Goal: Task Accomplishment & Management: Use online tool/utility

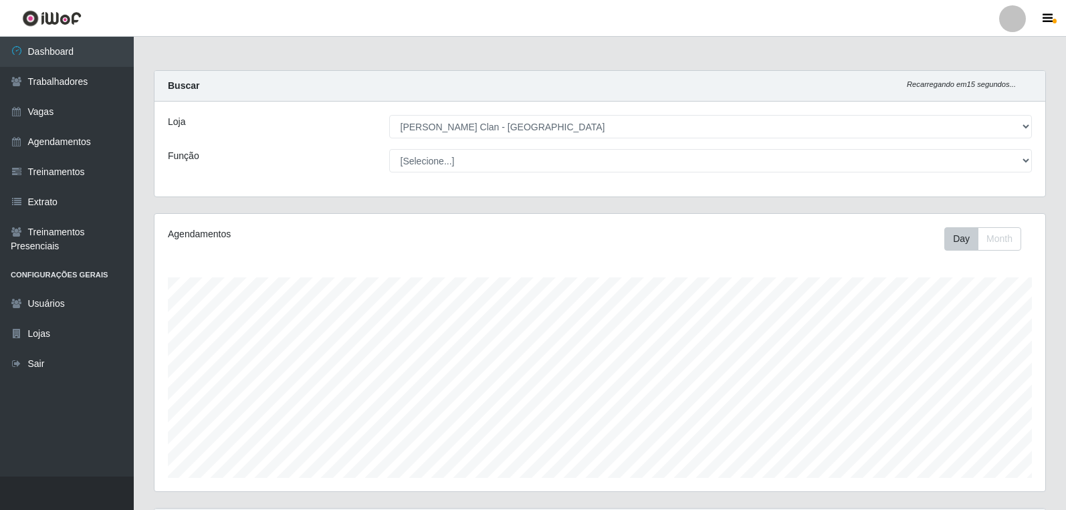
select select "452"
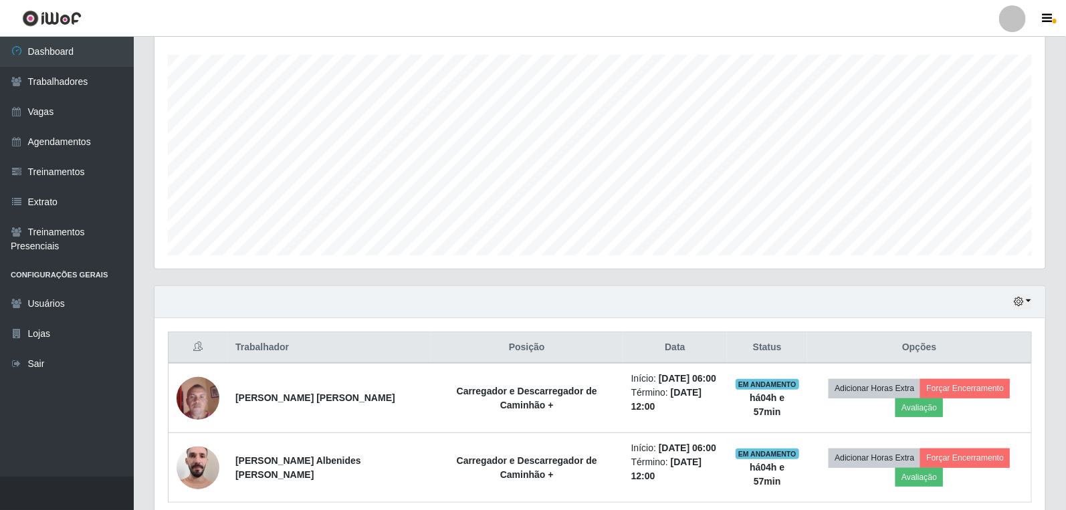
scroll to position [277, 890]
click at [71, 136] on link "Agendamentos" at bounding box center [67, 142] width 134 height 30
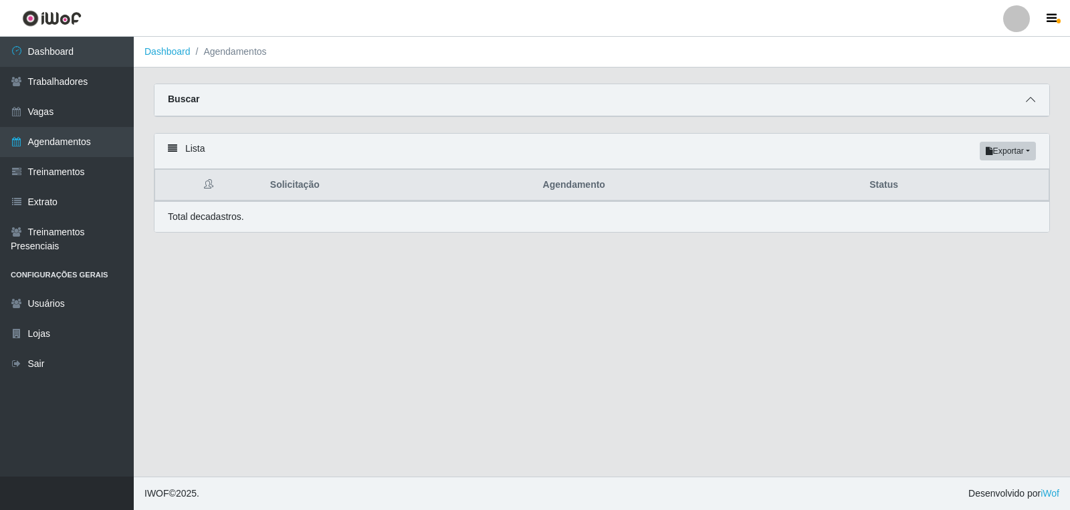
click at [1028, 99] on icon at bounding box center [1029, 99] width 9 height 9
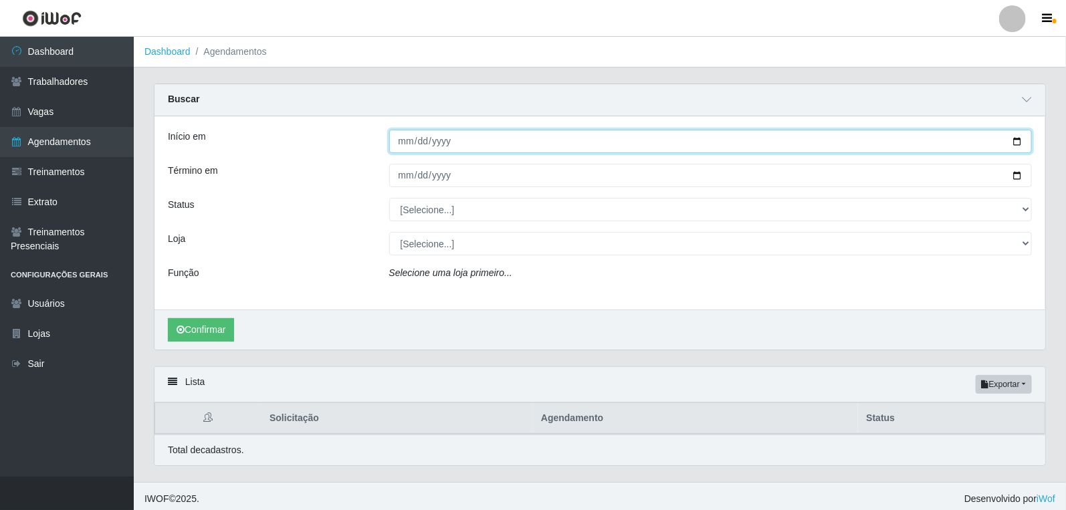
click at [400, 140] on input "Início em" at bounding box center [710, 141] width 643 height 23
type input "0025-10-01"
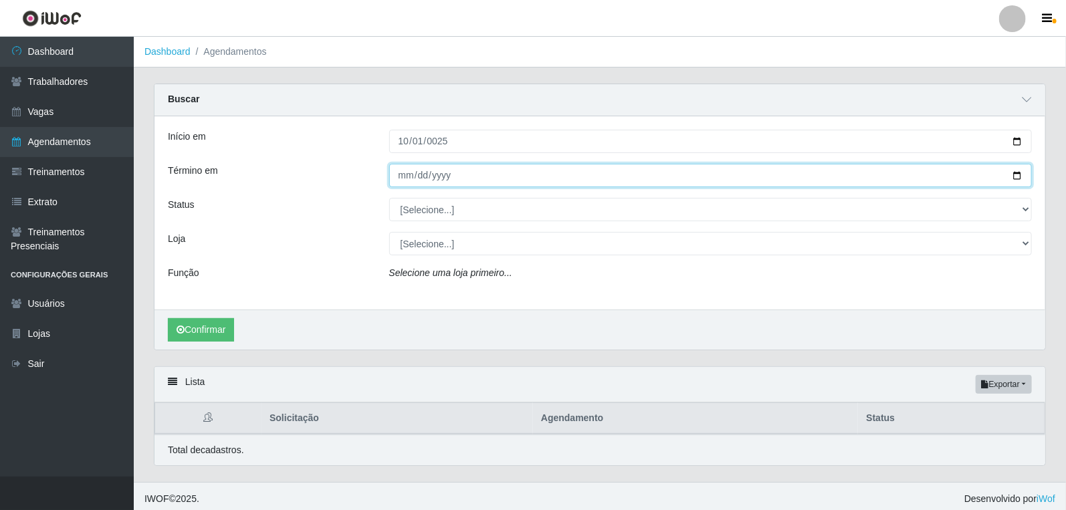
click at [409, 176] on input "Término em" at bounding box center [710, 175] width 643 height 23
type input "2025-10-31"
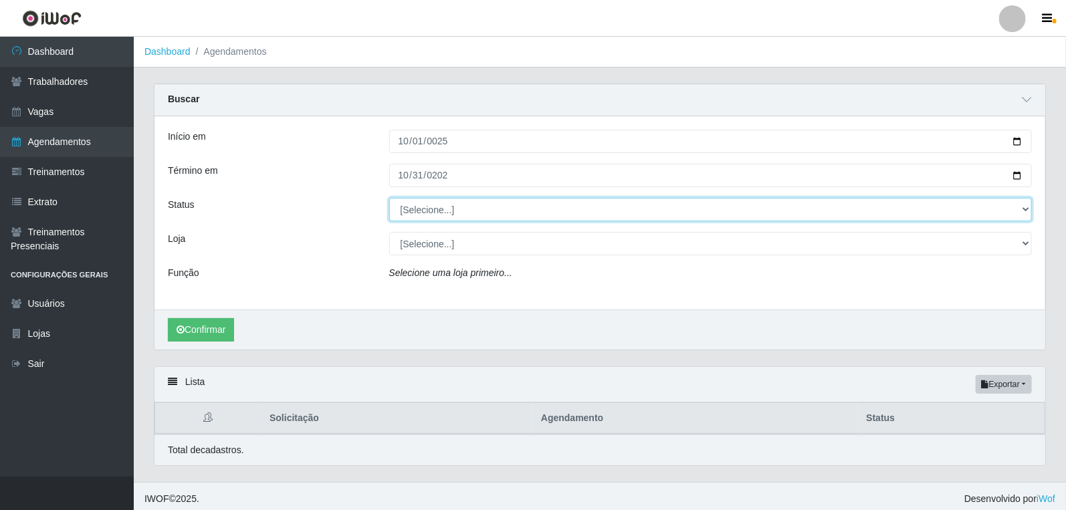
click at [483, 219] on select "[Selecione...] AGENDADO AGUARDANDO LIBERAR EM ANDAMENTO EM REVISÃO FINALIZADO C…" at bounding box center [710, 209] width 643 height 23
select select "AGENDADO"
click at [389, 198] on select "[Selecione...] AGENDADO AGUARDANDO LIBERAR EM ANDAMENTO EM REVISÃO FINALIZADO C…" at bounding box center [710, 209] width 643 height 23
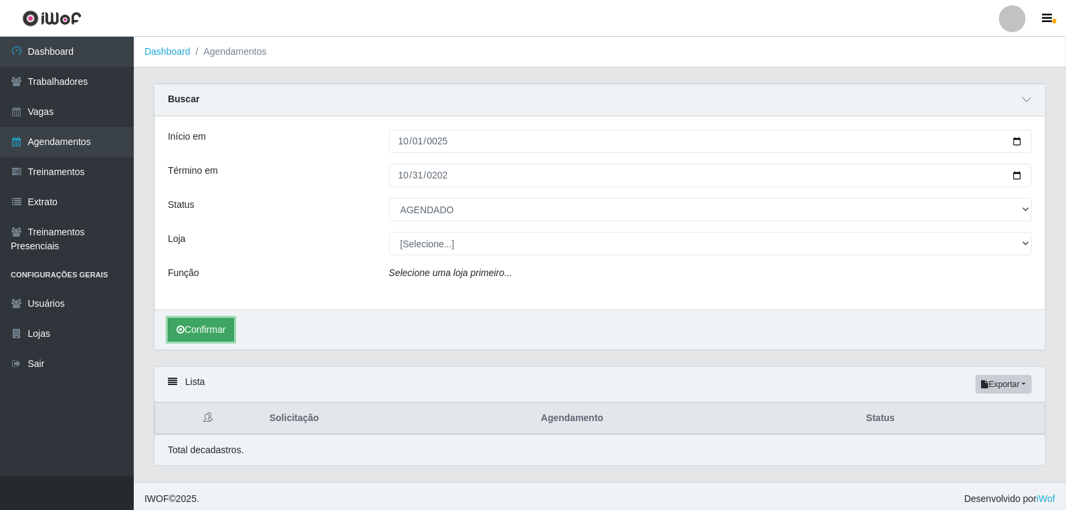
click at [219, 330] on button "Confirmar" at bounding box center [201, 329] width 66 height 23
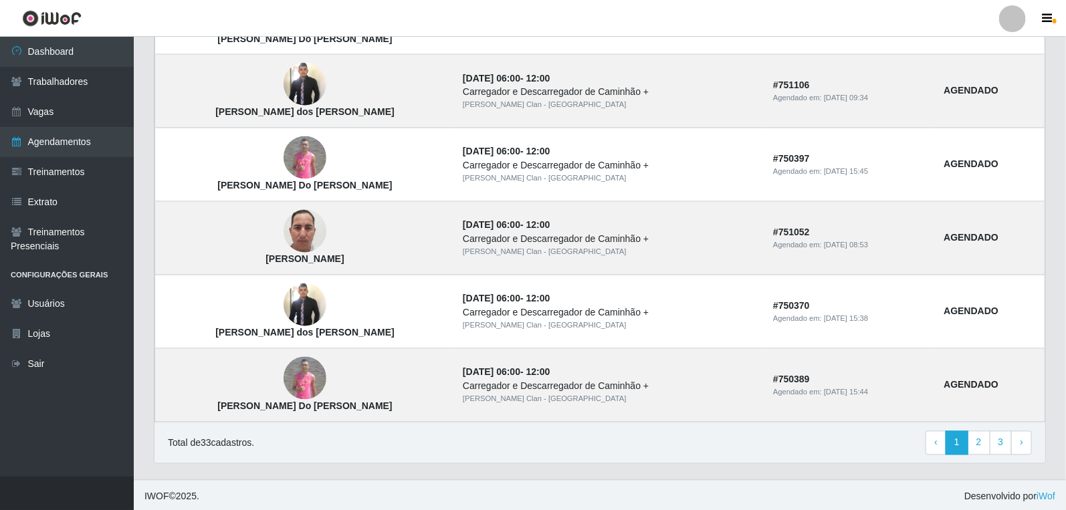
scroll to position [1120, 0]
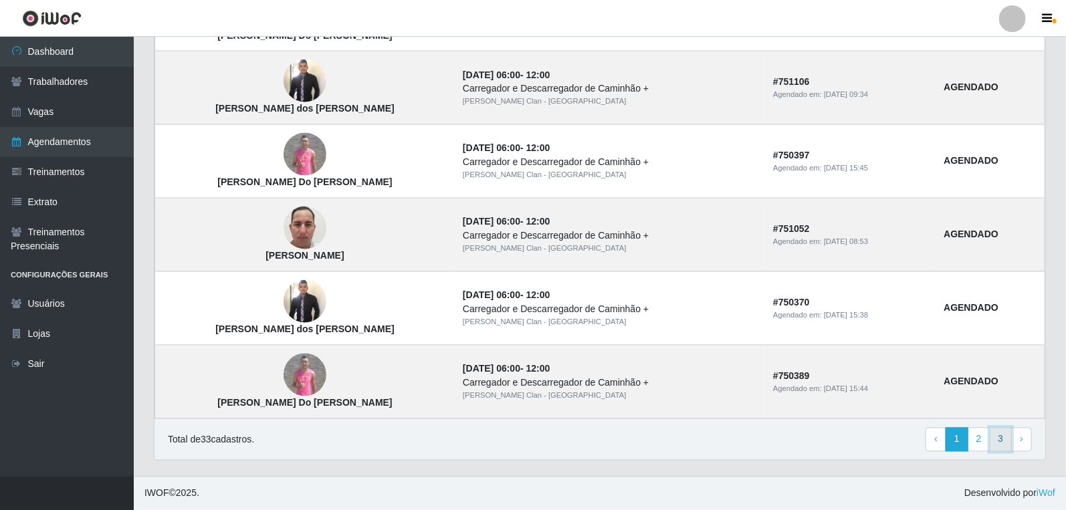
click at [1001, 442] on link "3" at bounding box center [1000, 440] width 23 height 24
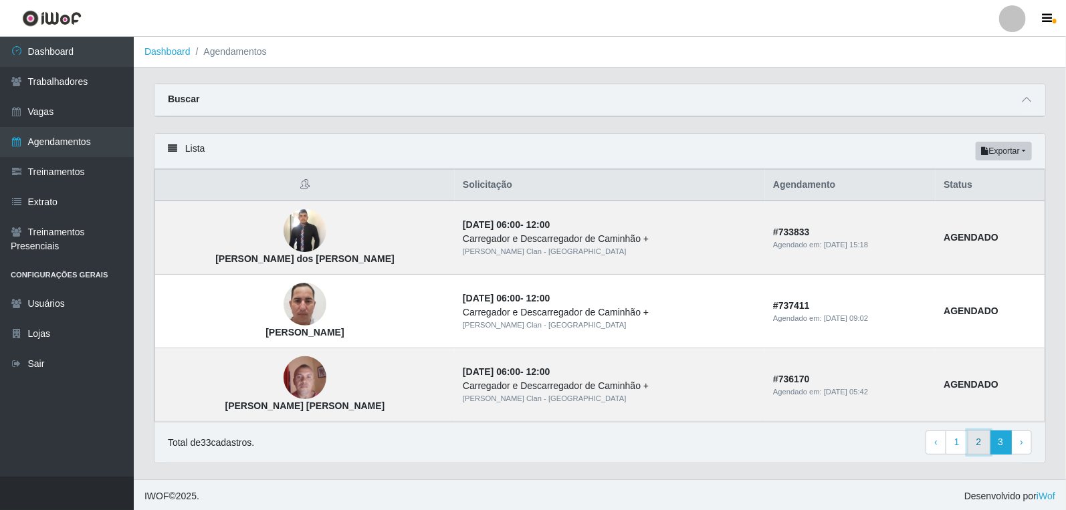
click at [984, 447] on link "2" at bounding box center [978, 442] width 23 height 24
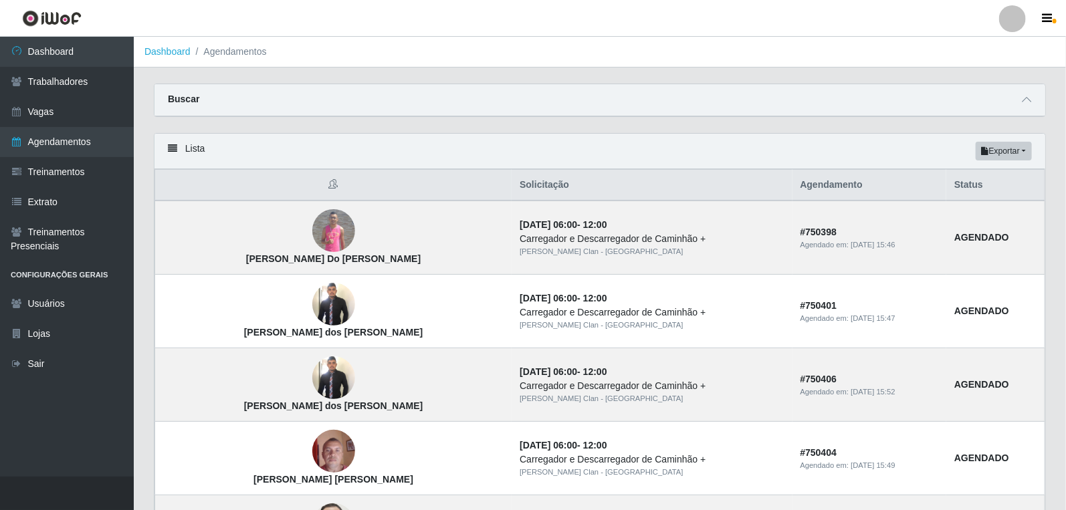
click at [1036, 102] on div "Buscar" at bounding box center [599, 100] width 890 height 32
click at [1027, 94] on span at bounding box center [1026, 99] width 16 height 15
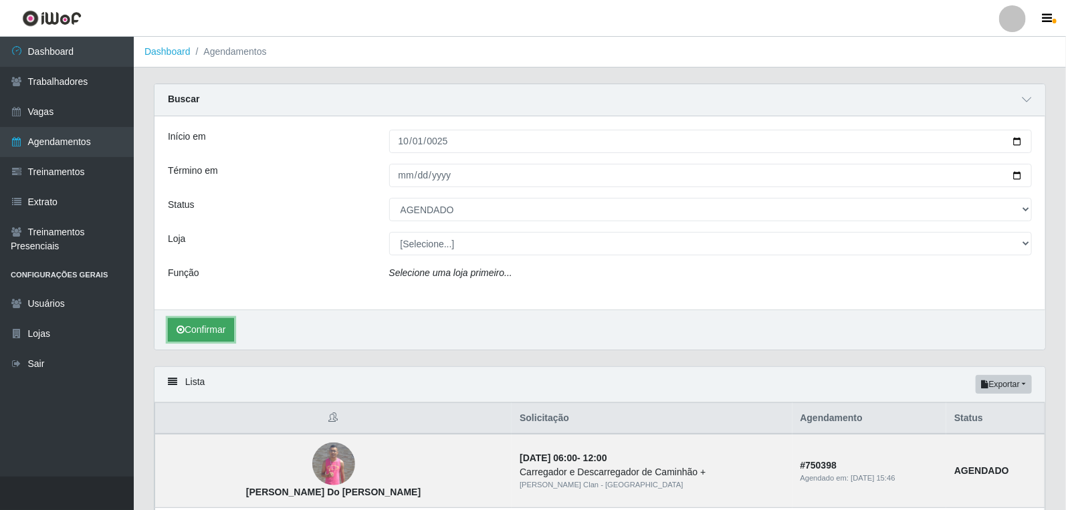
click at [195, 336] on button "Confirmar" at bounding box center [201, 329] width 66 height 23
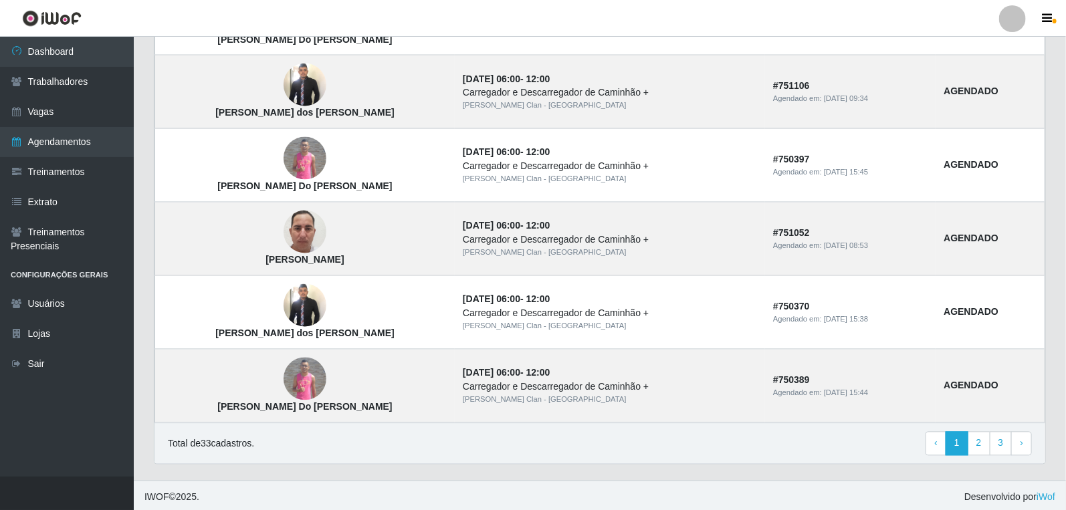
scroll to position [1120, 0]
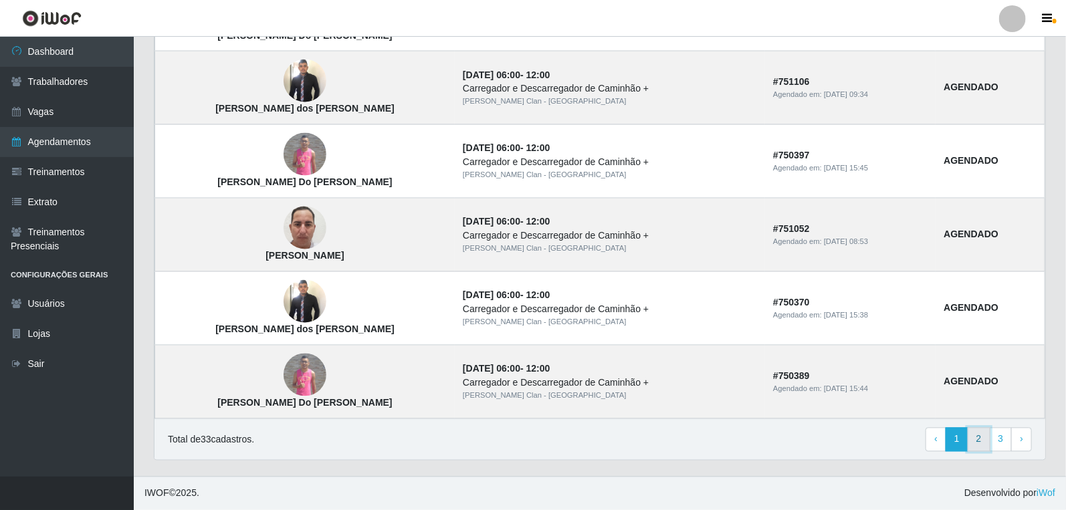
click at [983, 439] on link "2" at bounding box center [978, 440] width 23 height 24
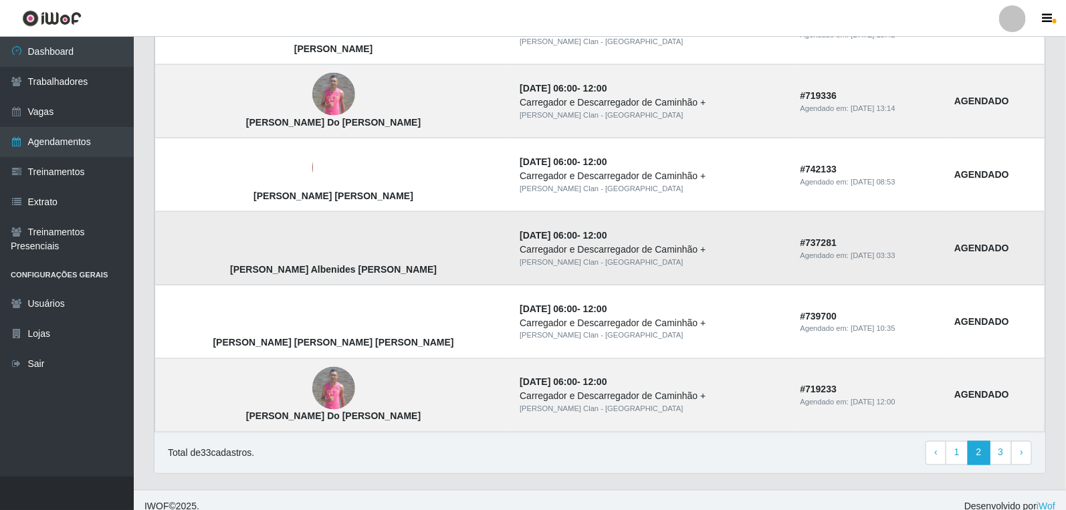
scroll to position [886, 0]
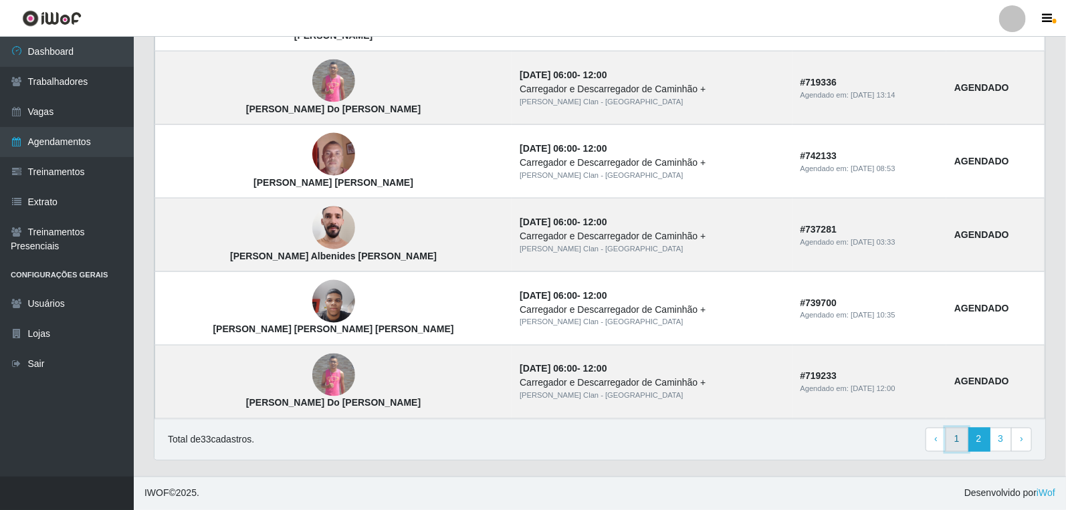
click at [952, 443] on link "1" at bounding box center [956, 440] width 23 height 24
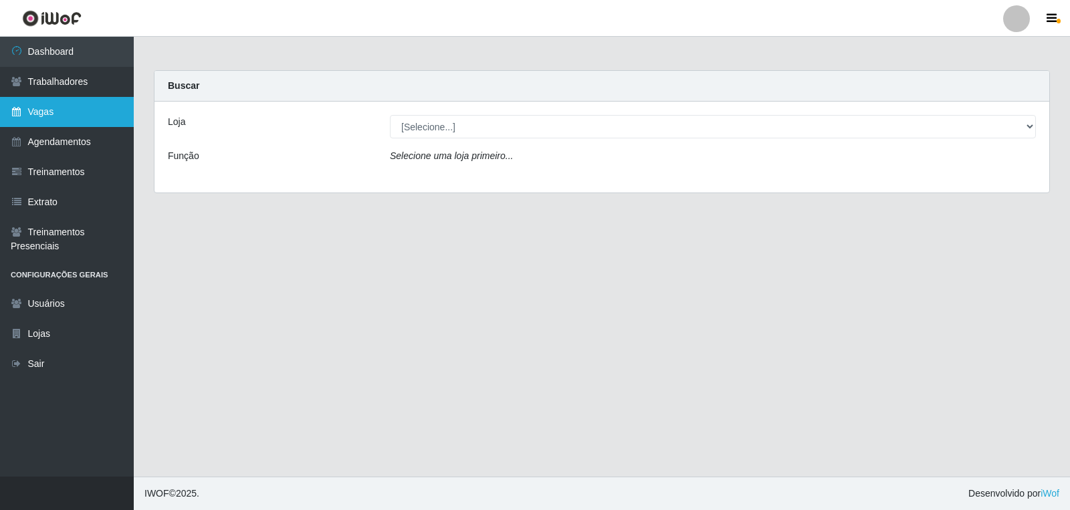
click at [86, 111] on link "Vagas" at bounding box center [67, 112] width 134 height 30
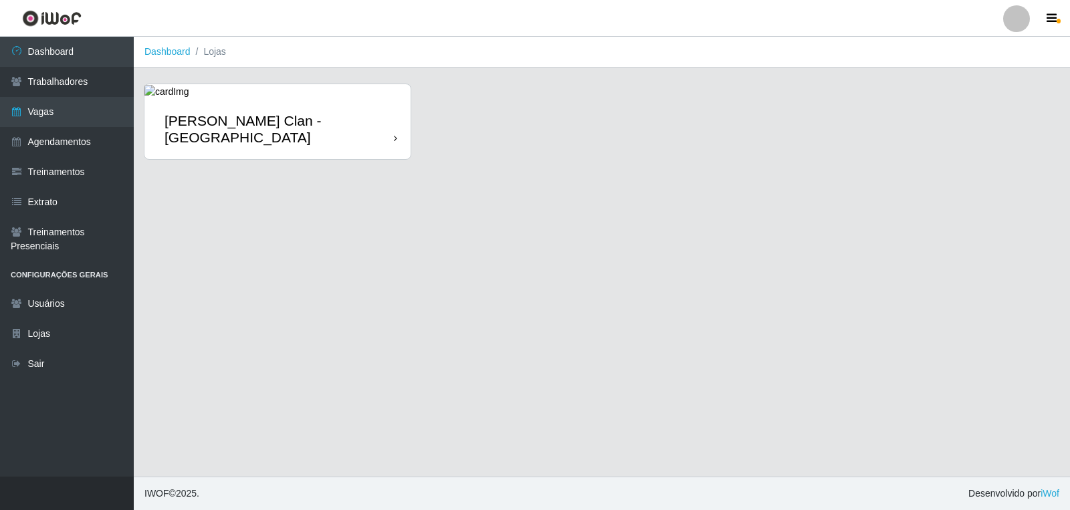
click at [245, 114] on div "[PERSON_NAME] Clan - [GEOGRAPHIC_DATA]" at bounding box center [278, 128] width 229 height 33
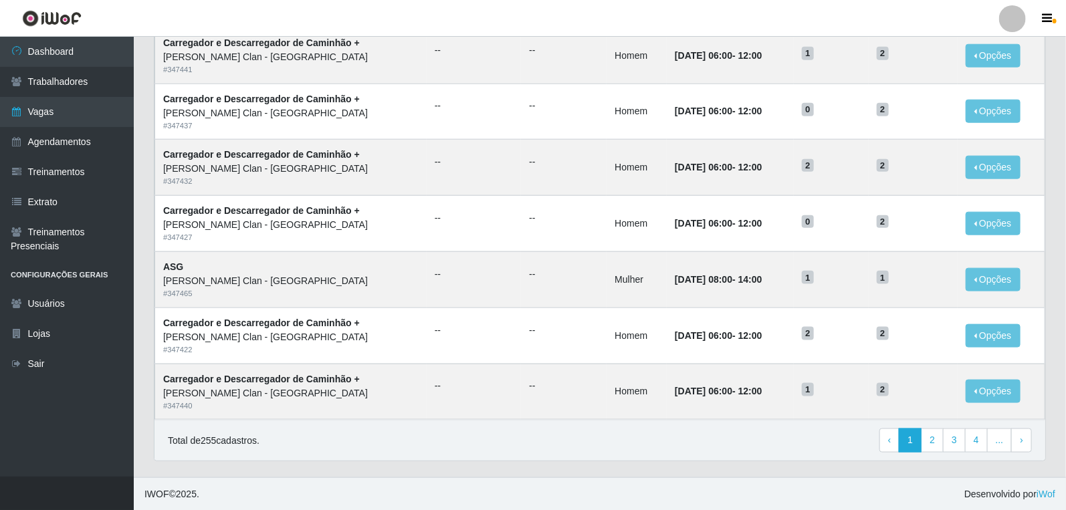
scroll to position [623, 0]
click at [932, 445] on link "2" at bounding box center [931, 440] width 23 height 24
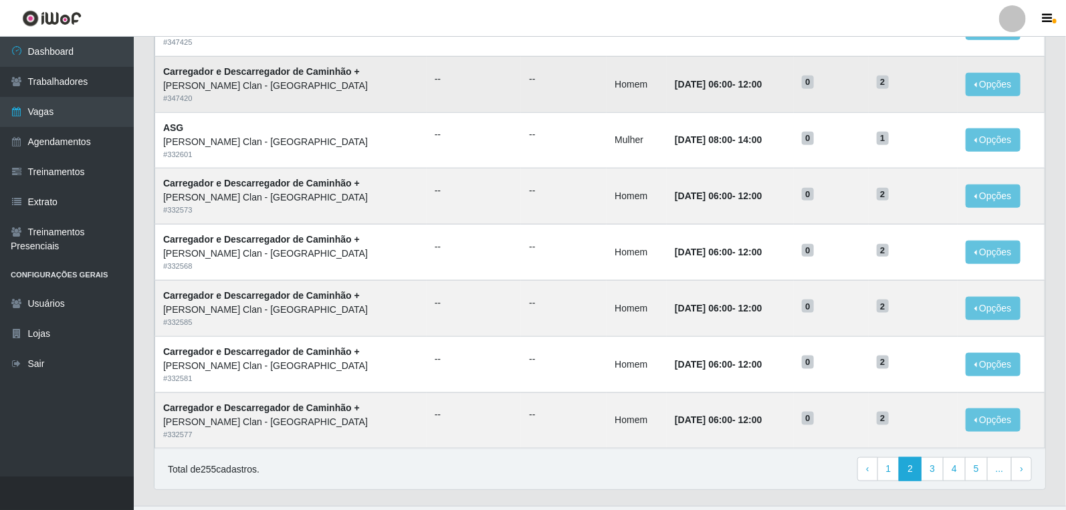
scroll to position [594, 0]
click at [893, 469] on link "1" at bounding box center [888, 469] width 23 height 24
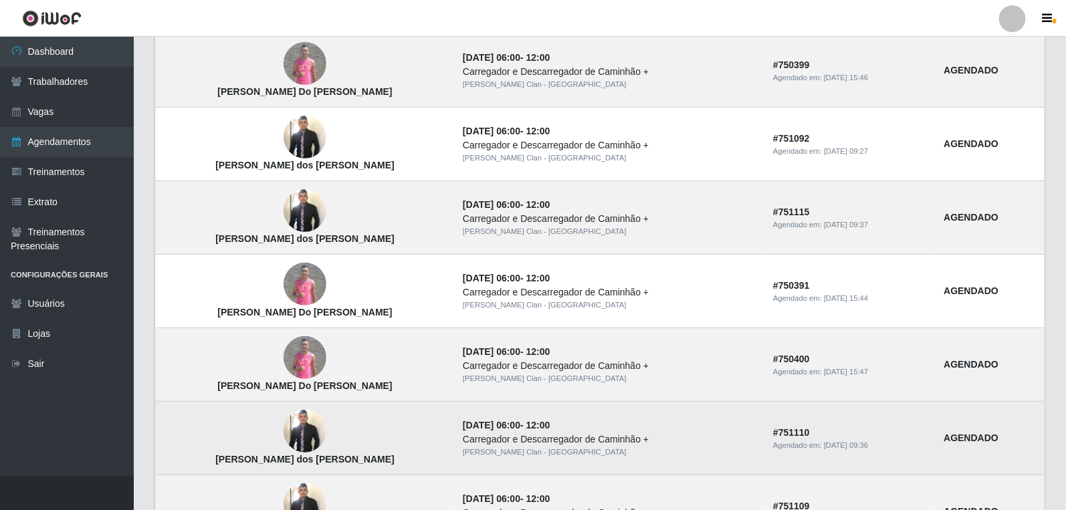
scroll to position [143, 0]
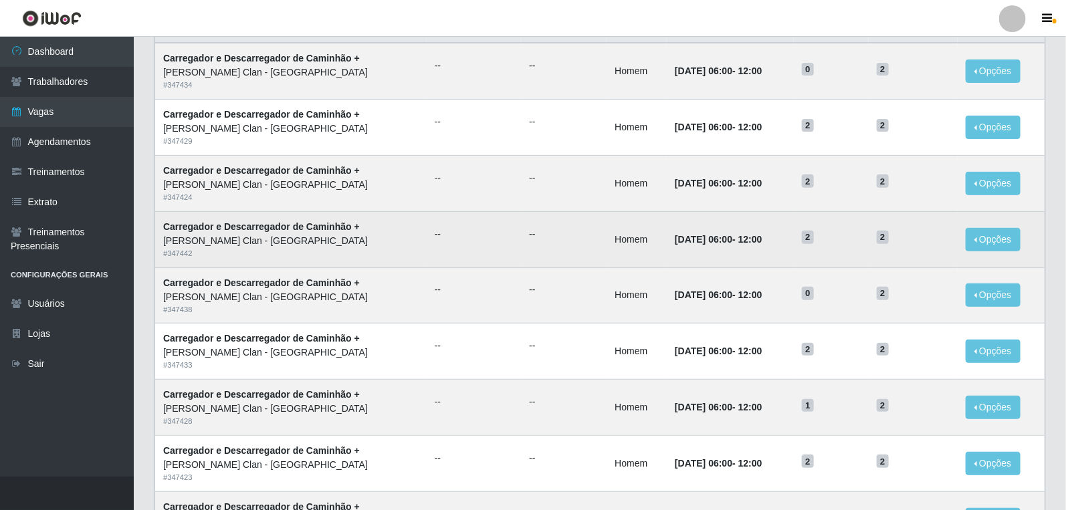
scroll to position [148, 0]
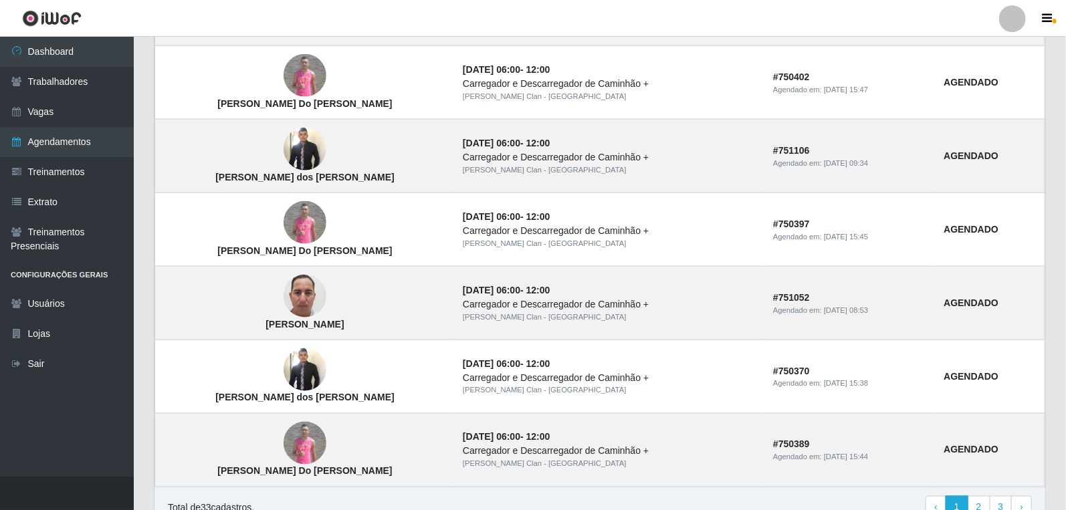
scroll to position [886, 0]
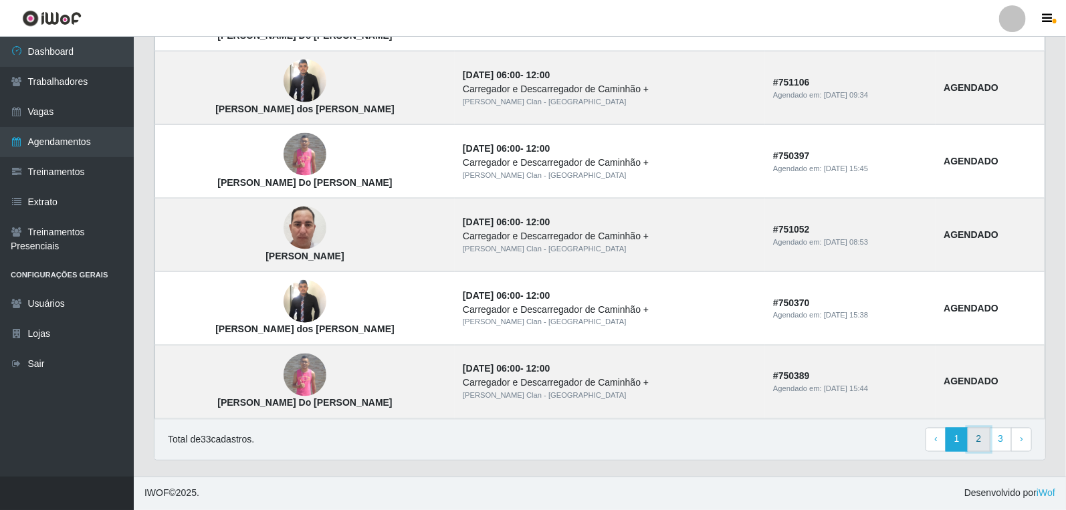
click at [988, 439] on link "2" at bounding box center [978, 440] width 23 height 24
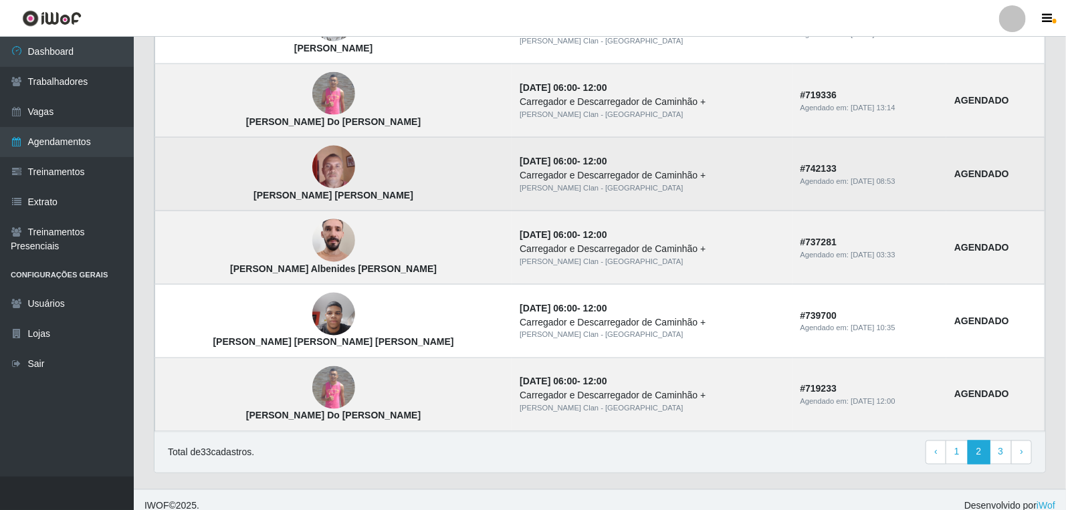
scroll to position [886, 0]
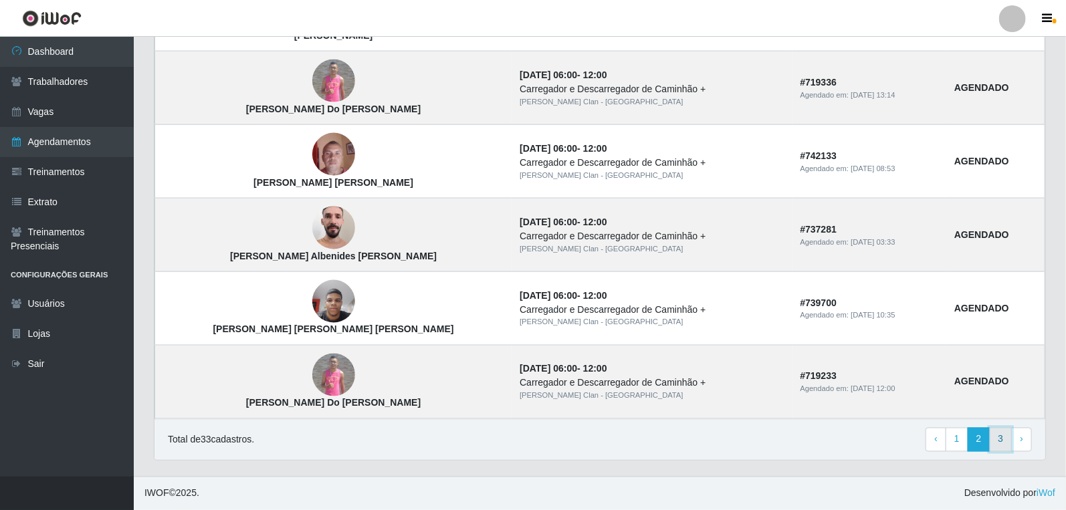
click at [998, 443] on link "3" at bounding box center [1000, 440] width 23 height 24
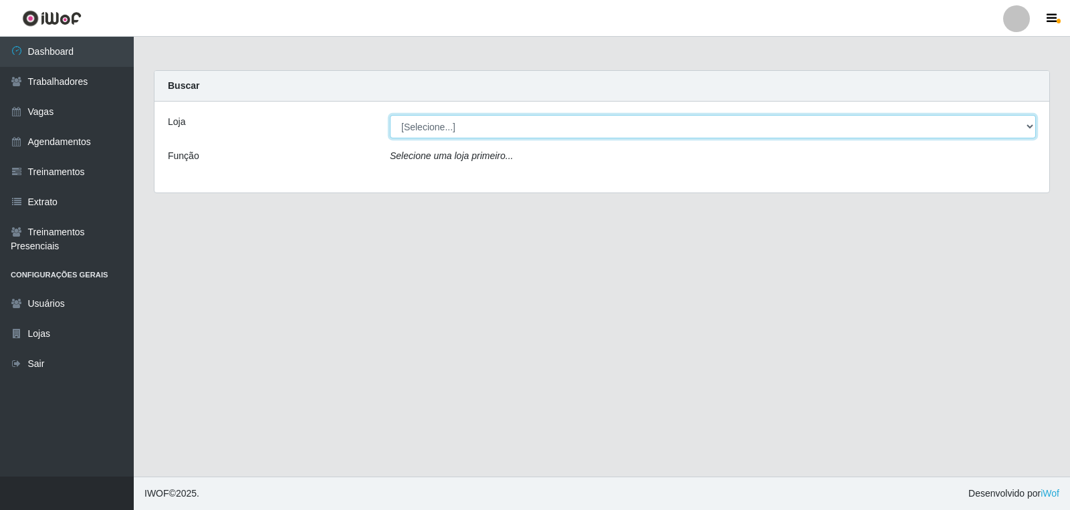
drag, startPoint x: 501, startPoint y: 120, endPoint x: 501, endPoint y: 132, distance: 12.0
click at [501, 124] on select "[Selecione...] Leite Clan - [GEOGRAPHIC_DATA]" at bounding box center [713, 126] width 646 height 23
select select "452"
click at [390, 115] on select "[Selecione...] Leite Clan - [GEOGRAPHIC_DATA]" at bounding box center [713, 126] width 646 height 23
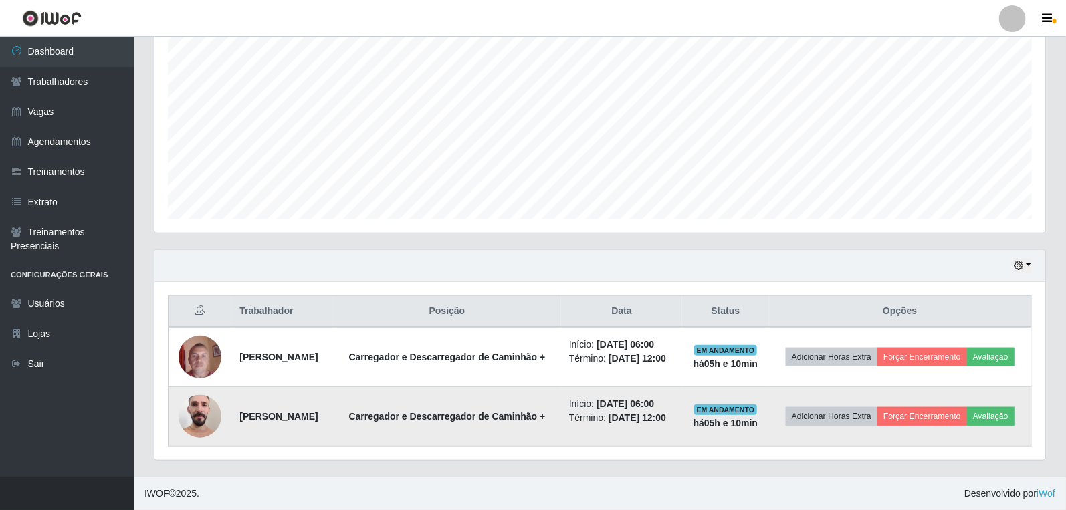
scroll to position [279, 0]
